Goal: Transaction & Acquisition: Purchase product/service

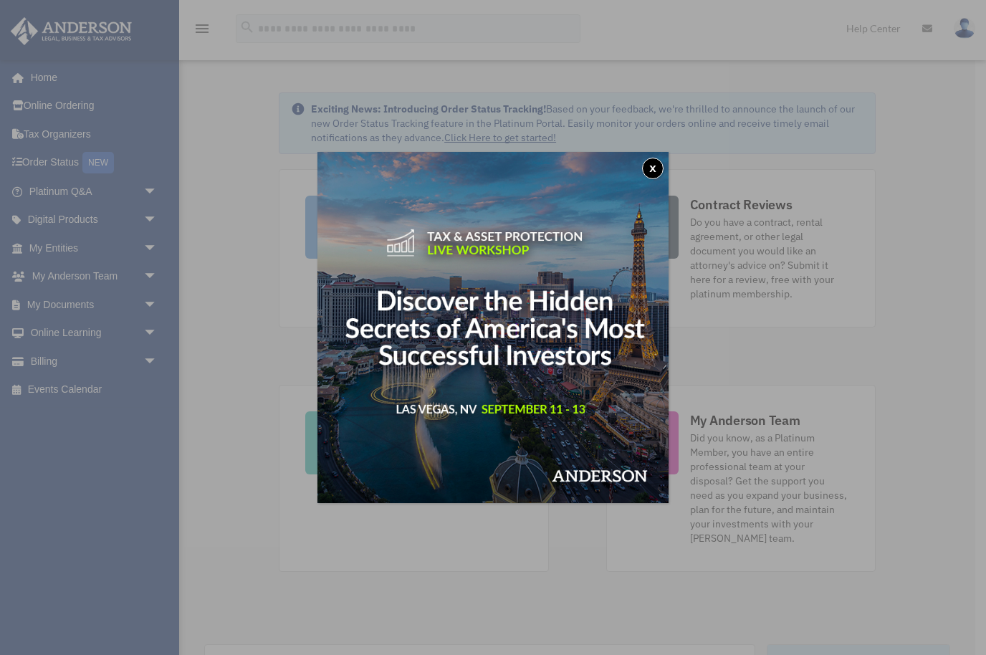
click at [661, 170] on button "x" at bounding box center [652, 168] width 21 height 21
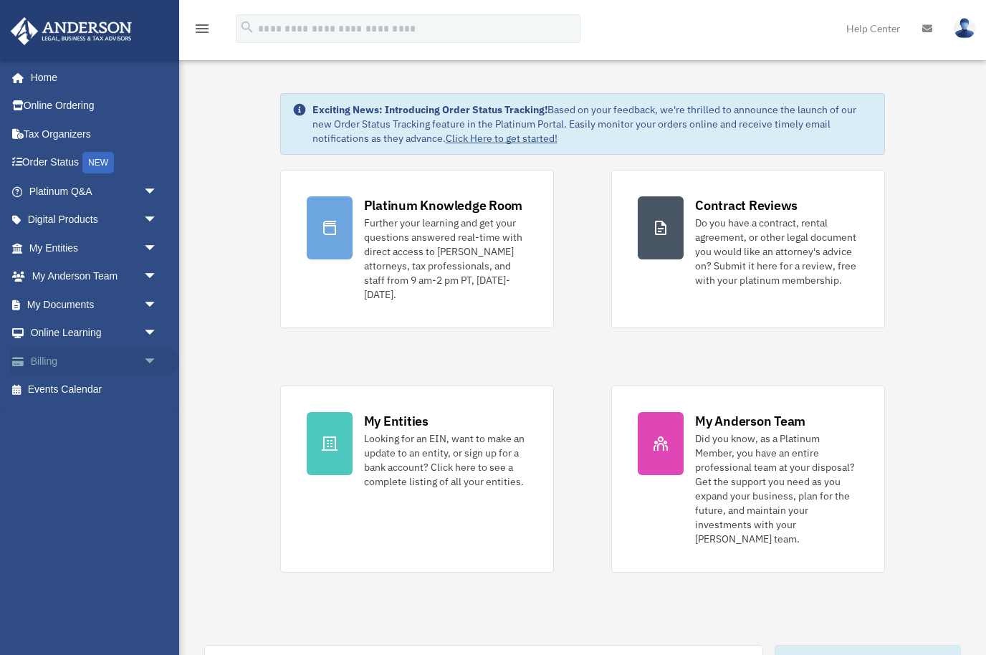
click at [49, 357] on link "Billing arrow_drop_down" at bounding box center [94, 361] width 169 height 29
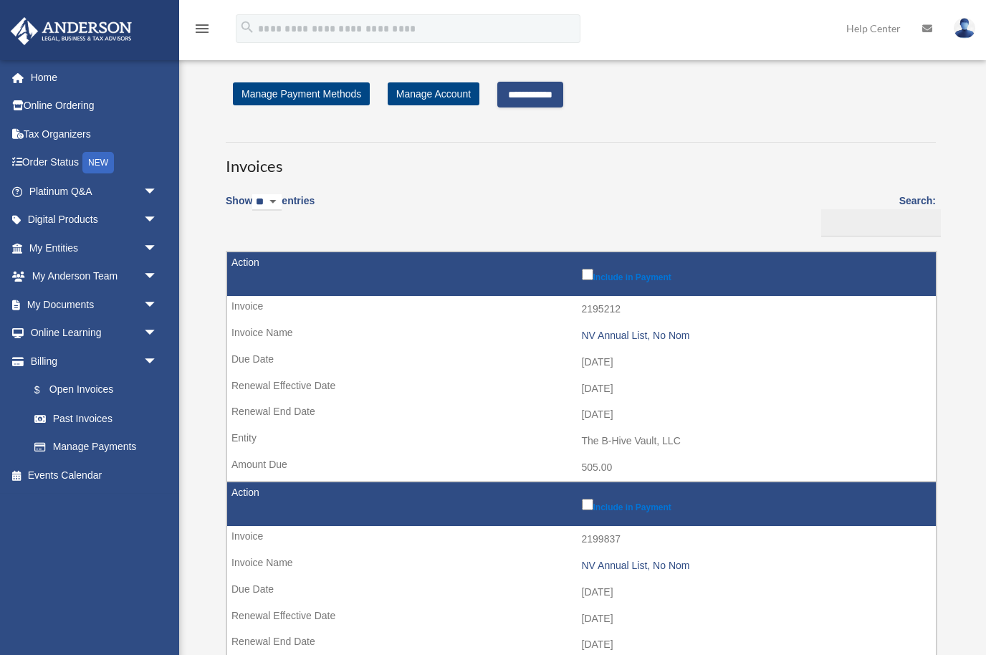
click at [543, 92] on input "**********" at bounding box center [530, 95] width 66 height 26
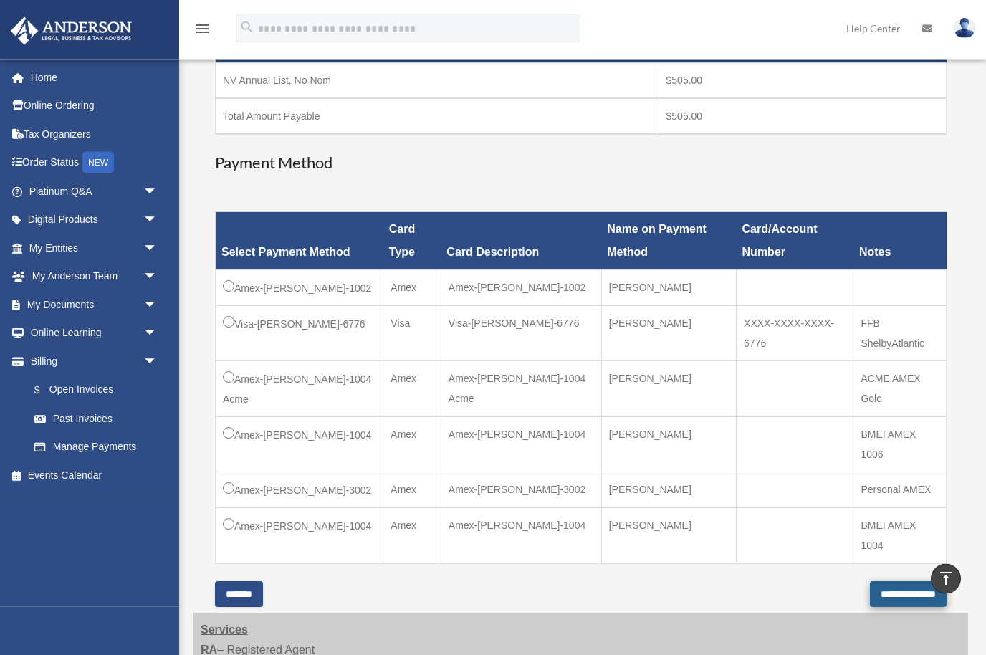
scroll to position [264, 0]
click at [881, 589] on input "**********" at bounding box center [908, 594] width 77 height 26
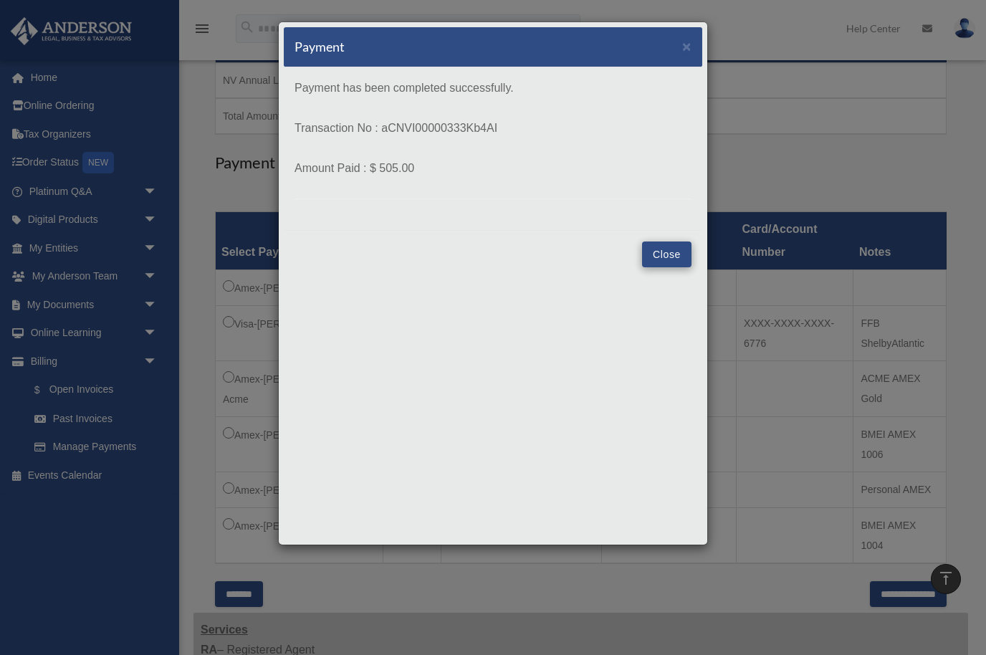
click at [663, 252] on button "Close" at bounding box center [666, 254] width 49 height 26
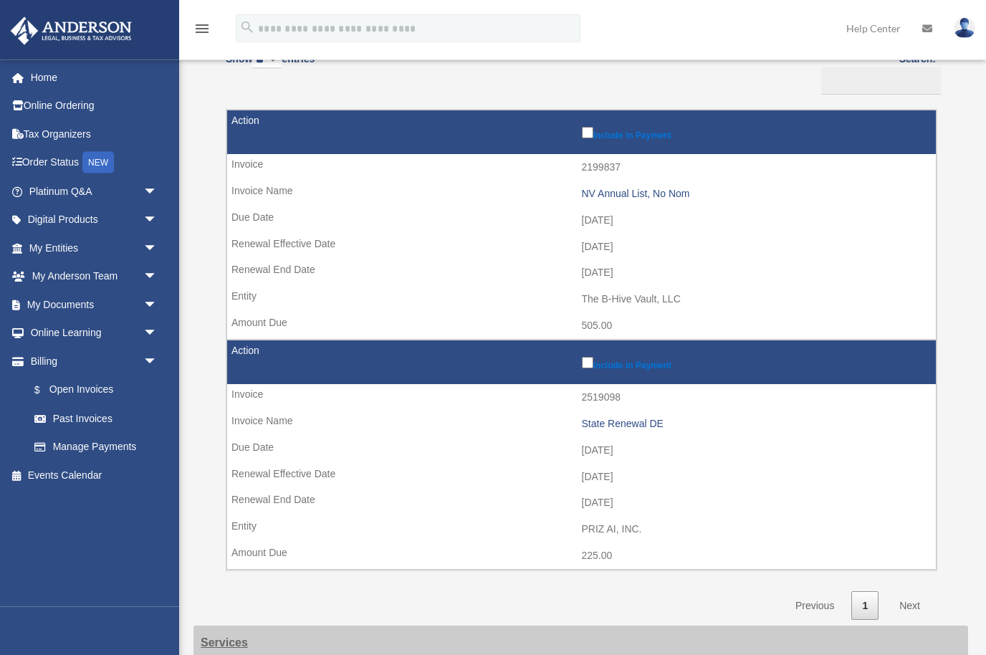
scroll to position [127, 0]
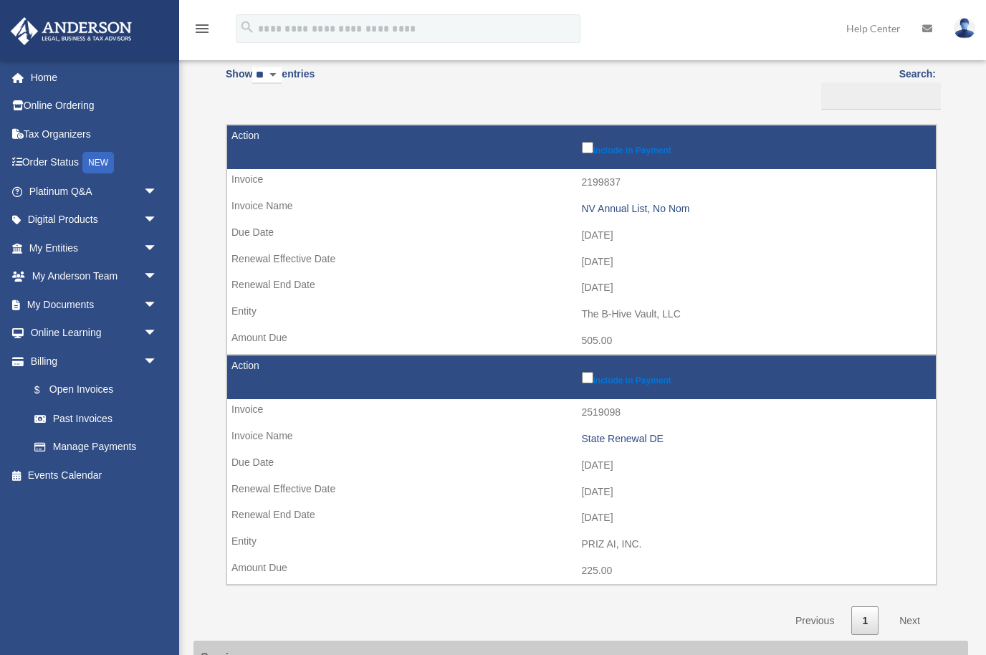
click at [597, 208] on div "NV Annual List, No Nom" at bounding box center [755, 209] width 347 height 12
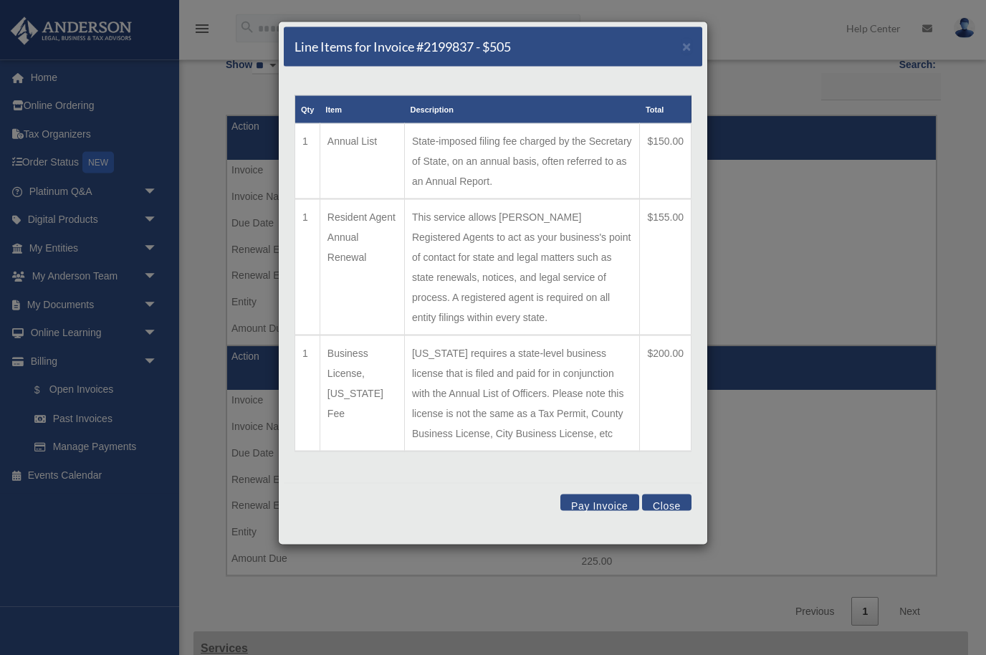
scroll to position [136, 0]
click at [671, 494] on button "Close" at bounding box center [666, 502] width 49 height 16
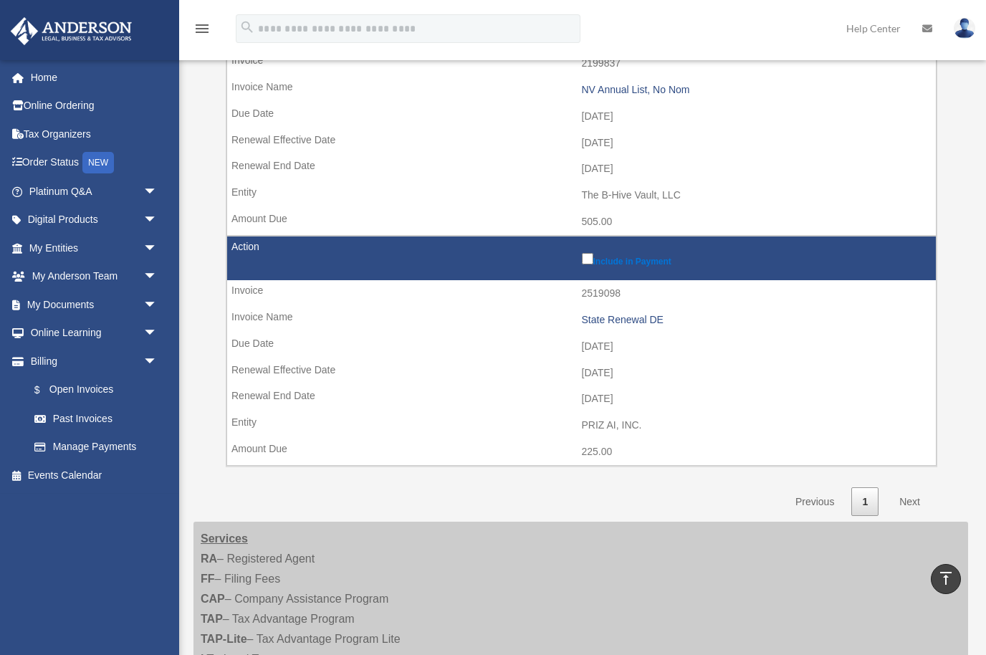
scroll to position [0, 0]
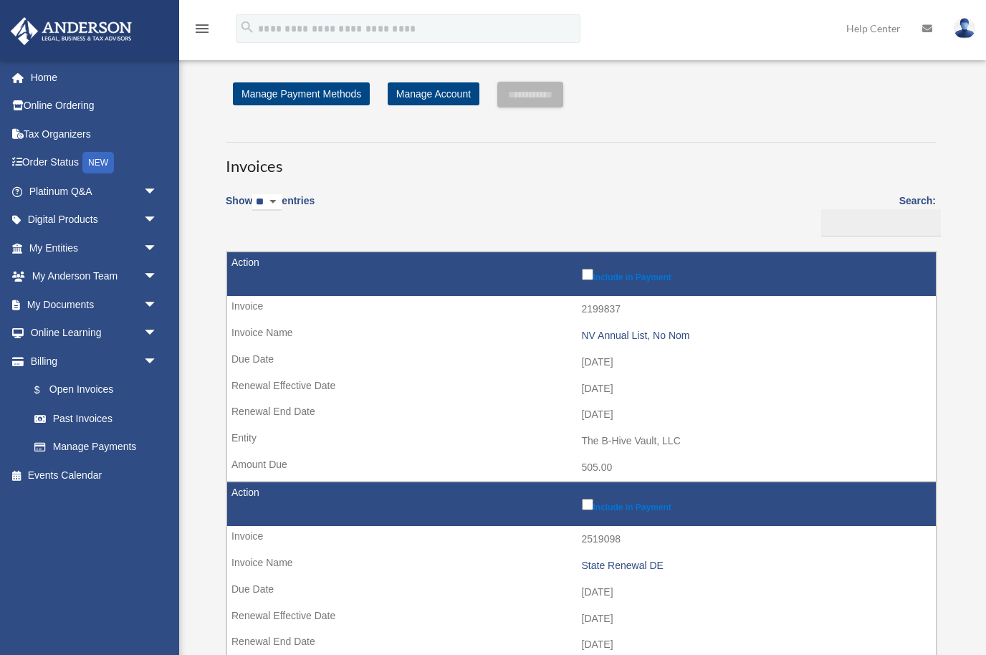
click at [964, 25] on img at bounding box center [964, 28] width 21 height 21
click at [716, 132] on link "Logout" at bounding box center [731, 124] width 143 height 29
